Goal: Download file/media

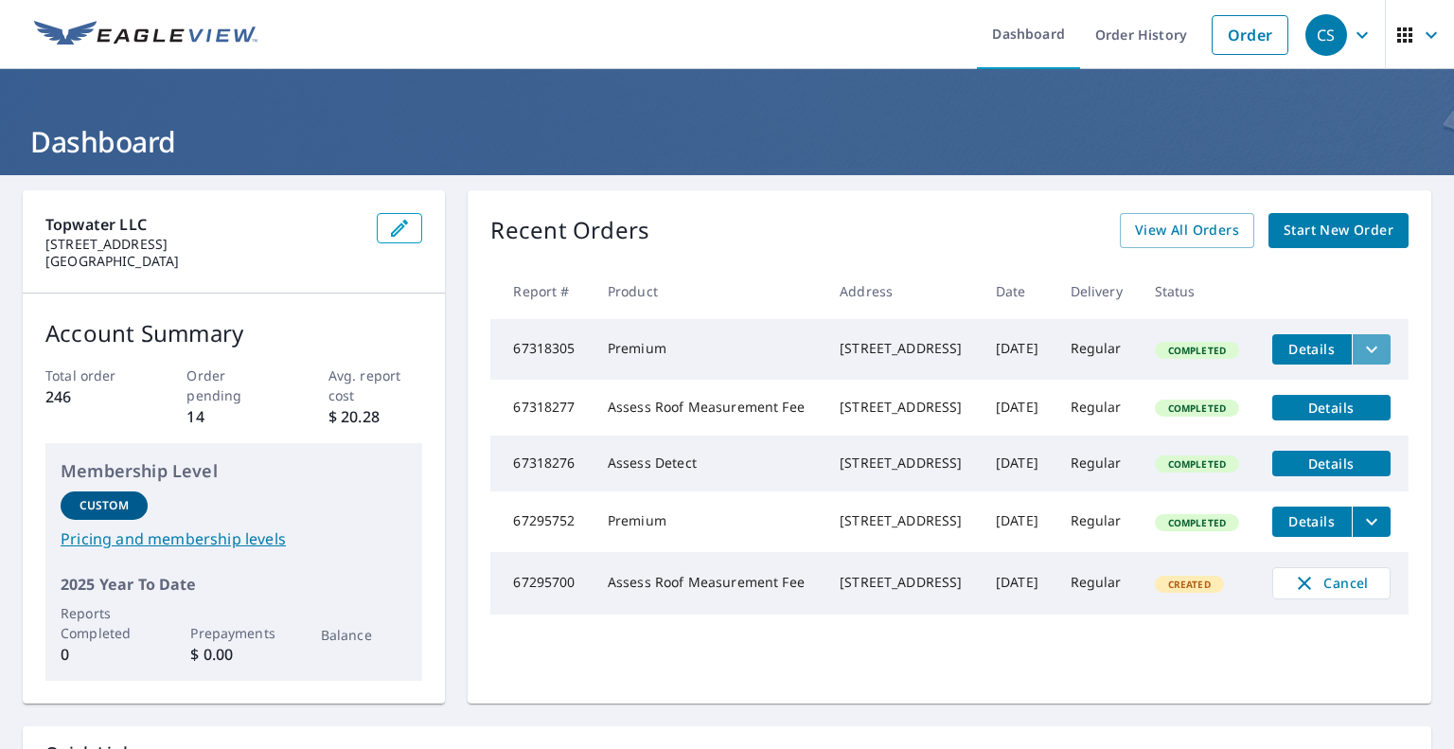
click at [1361, 355] on icon "filesDropdownBtn-67318305" at bounding box center [1372, 349] width 23 height 23
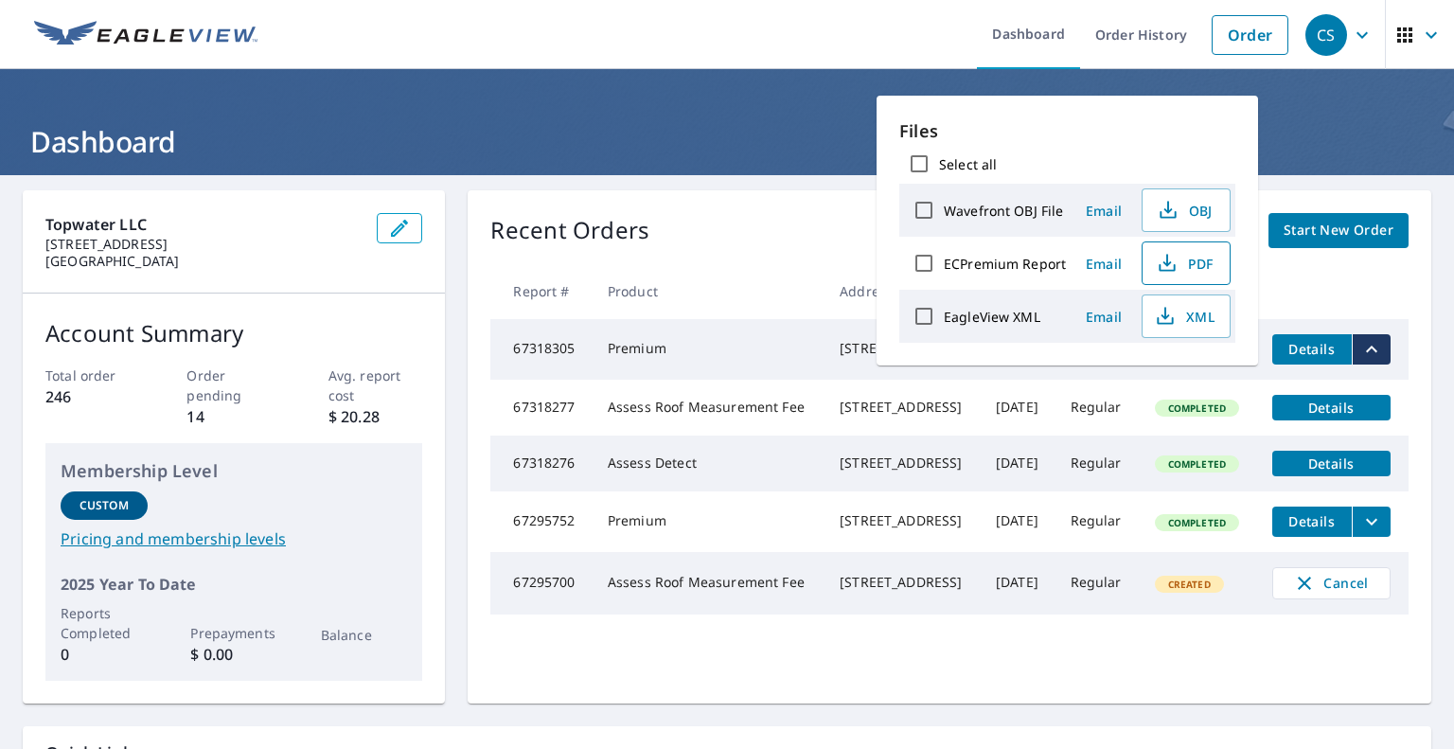
click at [1161, 263] on icon "button" at bounding box center [1167, 263] width 23 height 23
click at [1162, 314] on icon "button" at bounding box center [1166, 313] width 9 height 12
click at [462, 182] on div "Topwater LLC [STREET_ADDRESS] Account Summary Total order 246 Order pending 14 …" at bounding box center [727, 523] width 1454 height 697
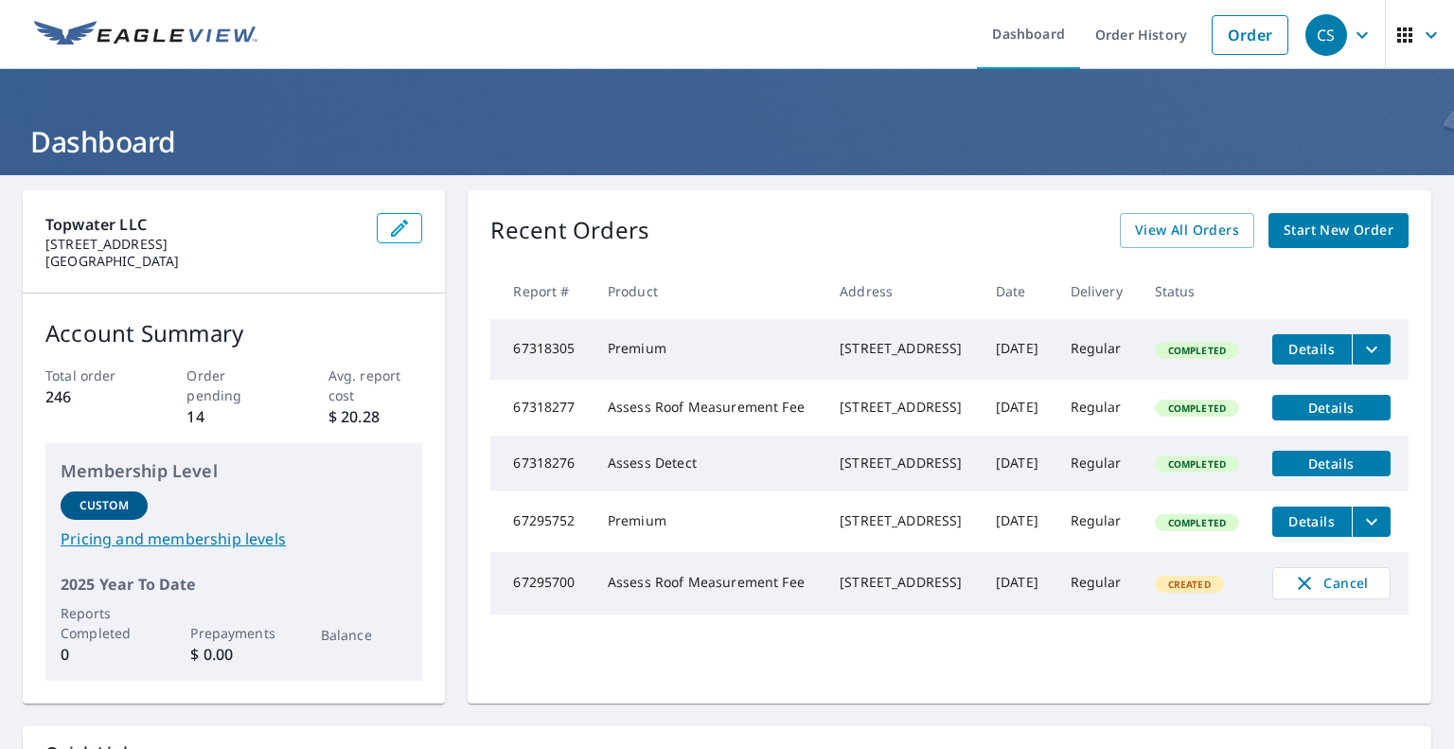
click at [1398, 34] on icon "button" at bounding box center [1405, 34] width 15 height 15
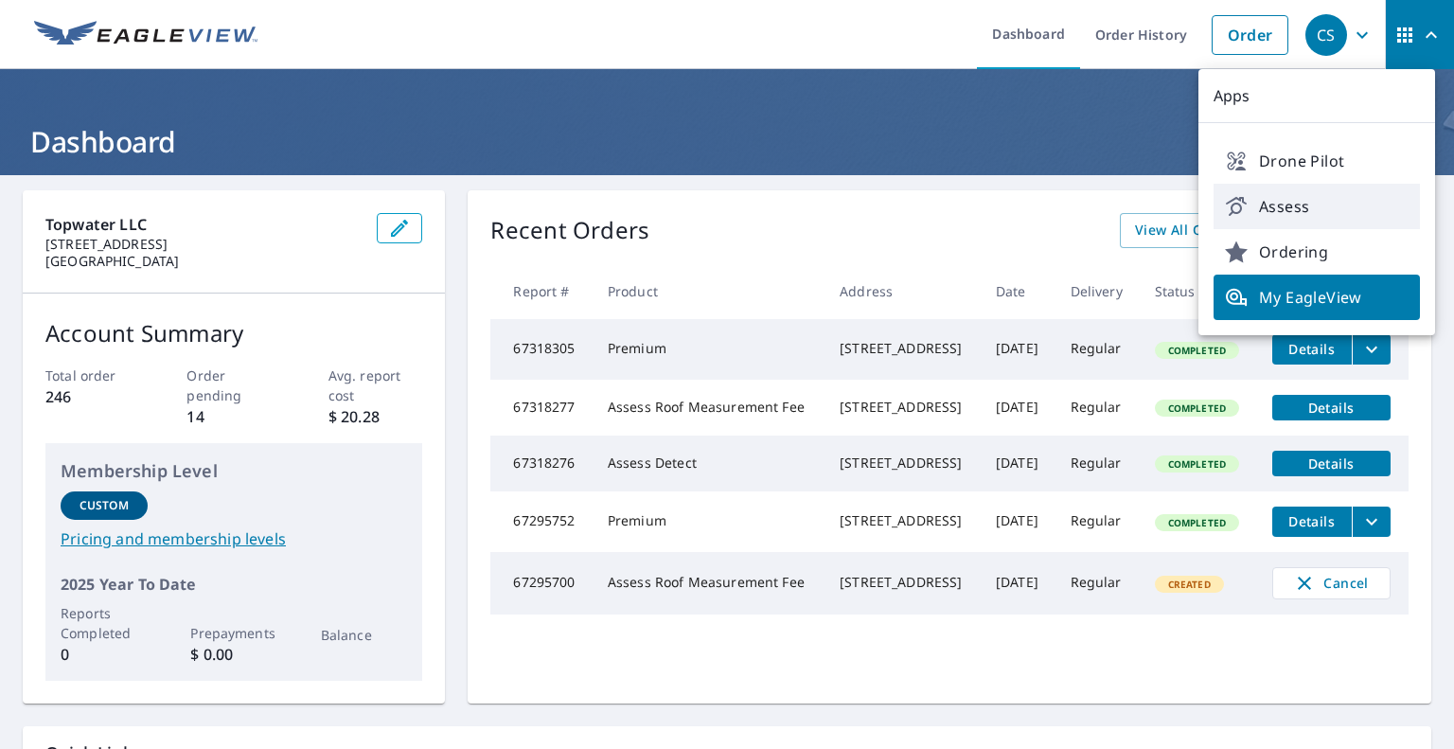
click at [1296, 209] on span "Assess" at bounding box center [1317, 206] width 184 height 23
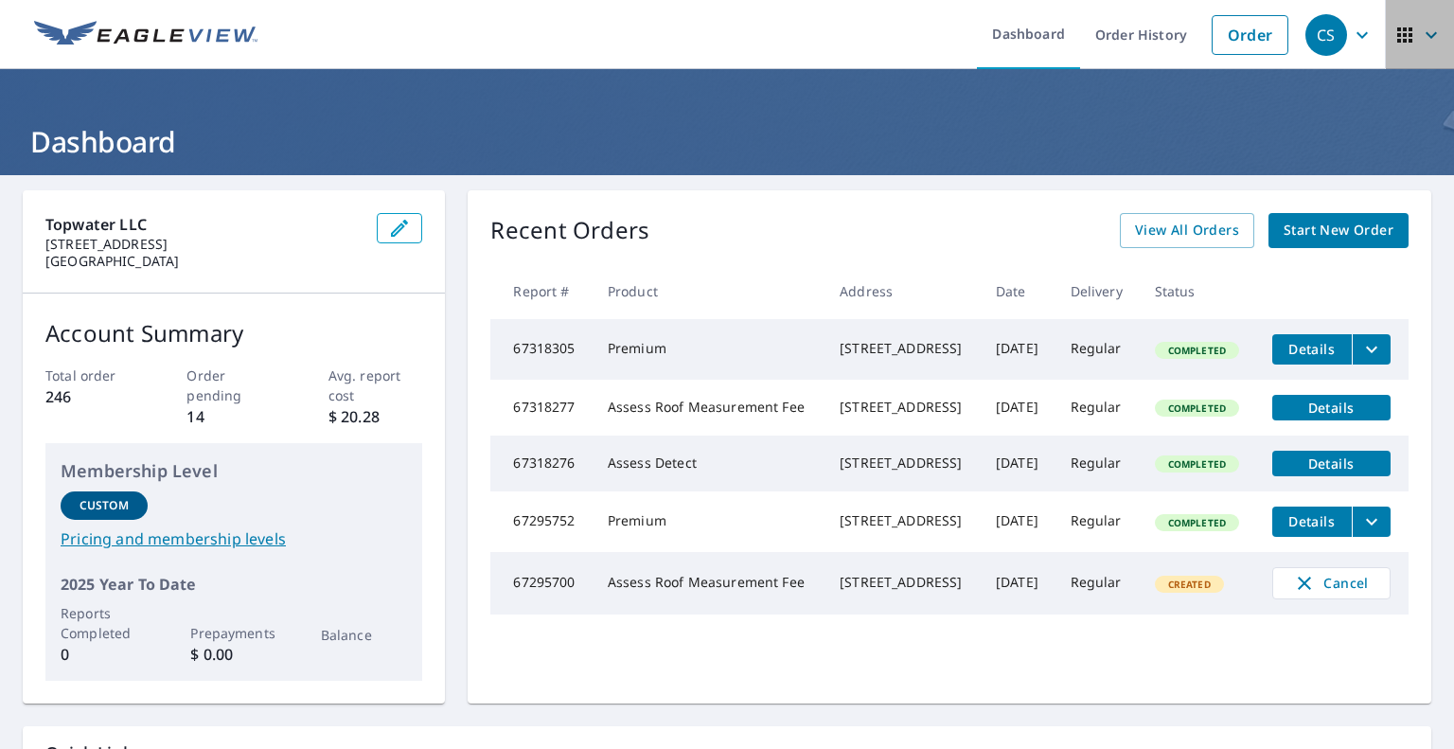
click at [1394, 34] on icon "button" at bounding box center [1405, 35] width 23 height 23
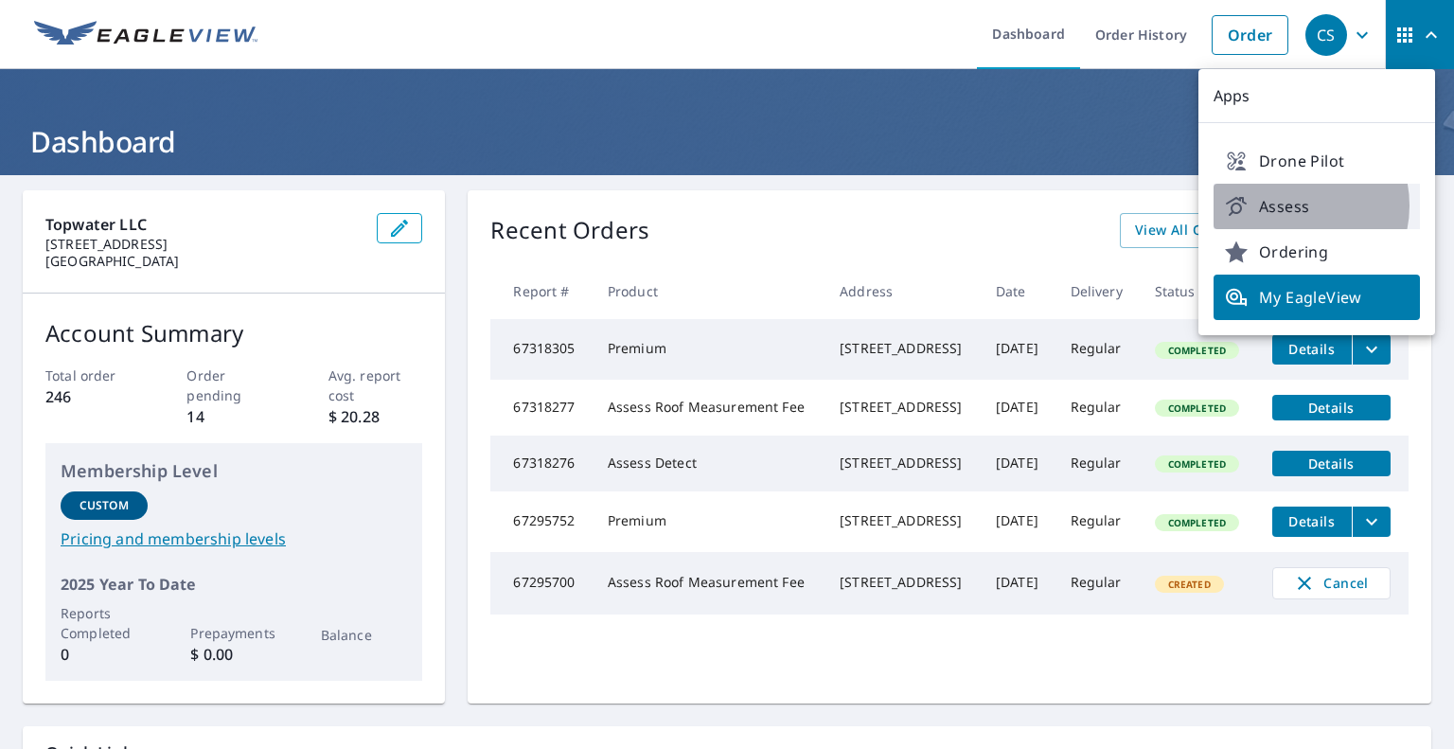
click at [1291, 205] on span "Assess" at bounding box center [1317, 206] width 184 height 23
